Goal: Task Accomplishment & Management: Manage account settings

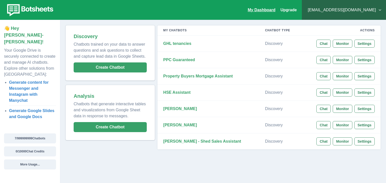
click at [275, 12] on link "My Dashboard" at bounding box center [262, 10] width 28 height 4
click at [296, 10] on link "Upgrade" at bounding box center [288, 10] width 16 height 4
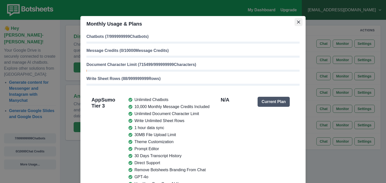
click at [298, 24] on button "Close" at bounding box center [298, 22] width 8 height 8
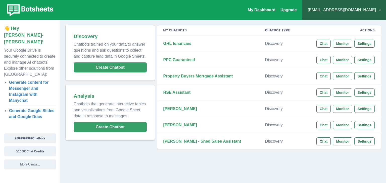
click at [41, 10] on img at bounding box center [29, 10] width 51 height 14
click at [189, 143] on strong "[PERSON_NAME] - Shed Sales Assistant" at bounding box center [202, 141] width 78 height 4
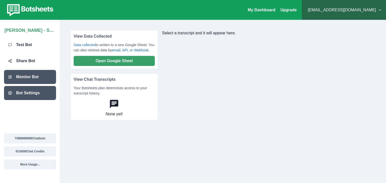
click at [30, 97] on div "Bot Settings" at bounding box center [30, 93] width 52 height 14
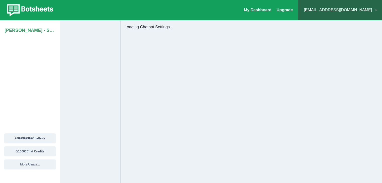
select select "**********"
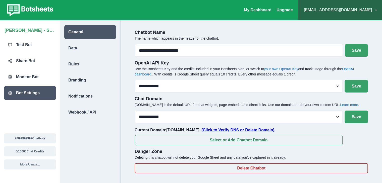
click at [230, 132] on span "(Click to Verify DNS or Delete Domain)" at bounding box center [237, 130] width 73 height 4
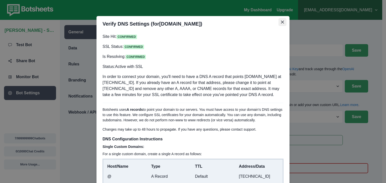
click at [281, 22] on icon "Close" at bounding box center [282, 22] width 3 height 3
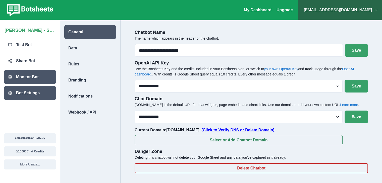
click at [36, 79] on p "Monitor Bot" at bounding box center [27, 77] width 23 height 6
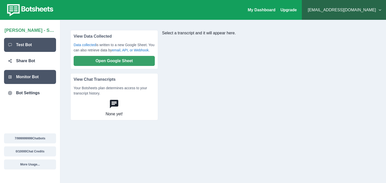
click at [18, 45] on p "Test Bot" at bounding box center [24, 45] width 16 height 6
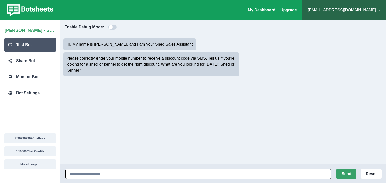
click at [129, 175] on input at bounding box center [198, 174] width 266 height 10
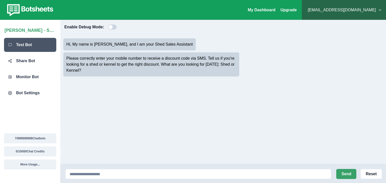
click at [351, 11] on button "[EMAIL_ADDRESS][DOMAIN_NAME]" at bounding box center [343, 10] width 76 height 10
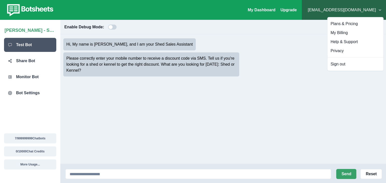
click at [350, 15] on div "baggystiwana@gmail.com Plans & Pricing My Billing Help & Support Privacy Sign o…" at bounding box center [343, 10] width 84 height 20
